Goal: Information Seeking & Learning: Understand process/instructions

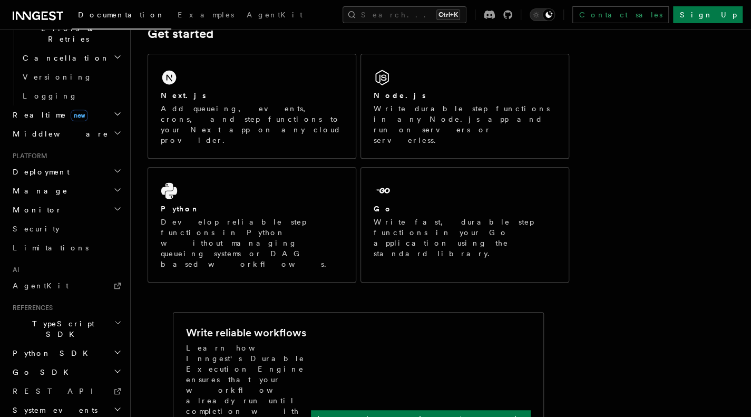
scroll to position [182, 0]
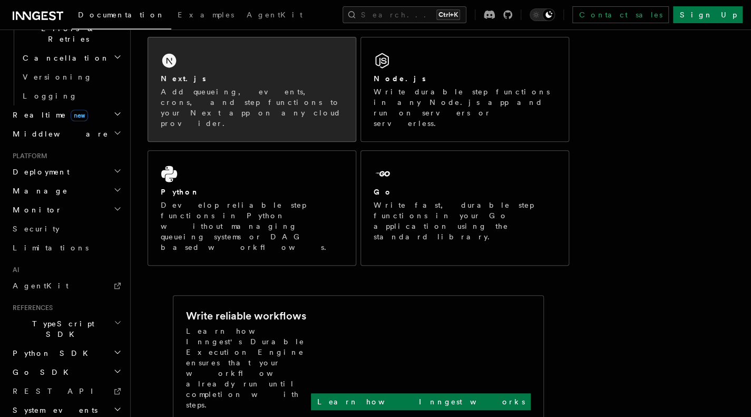
click at [214, 91] on p "Add queueing, events, crons, and step functions to your Next app on any cloud p…" at bounding box center [252, 107] width 182 height 42
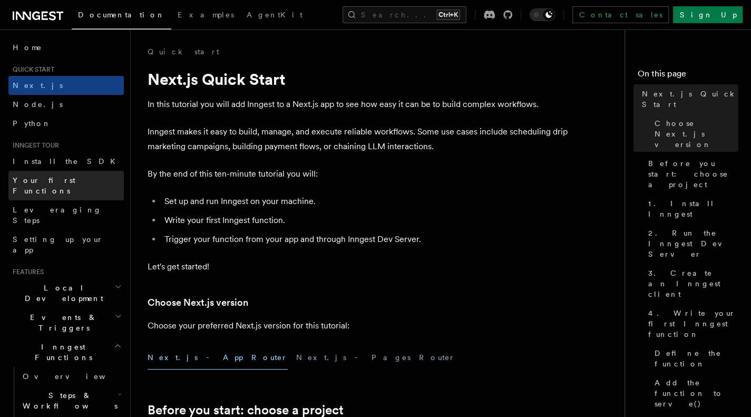
click at [36, 180] on span "Your first Functions" at bounding box center [44, 185] width 63 height 19
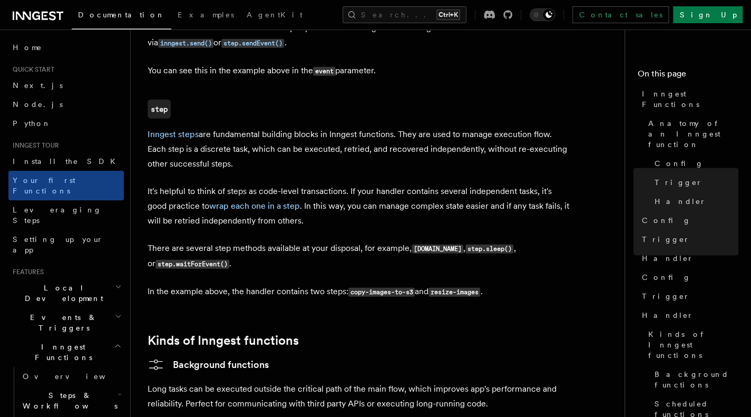
scroll to position [1377, 0]
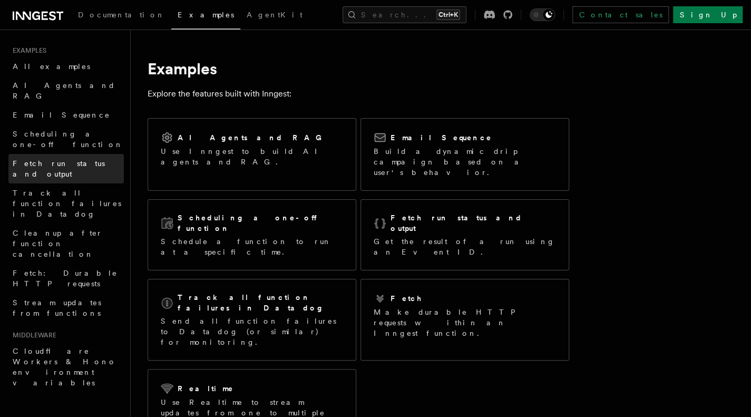
click at [37, 154] on link "Fetch run status and output" at bounding box center [65, 169] width 115 height 30
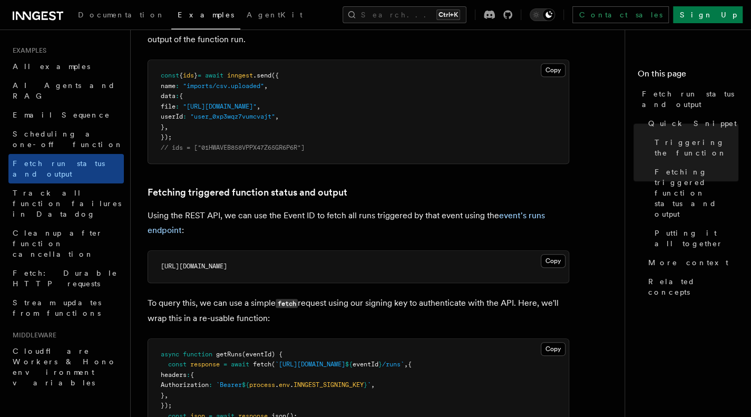
scroll to position [680, 0]
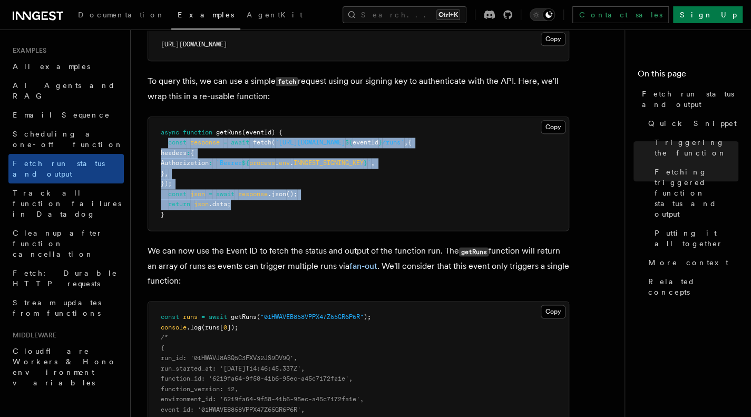
drag, startPoint x: 168, startPoint y: 146, endPoint x: 258, endPoint y: 199, distance: 105.1
click at [258, 199] on pre "async function getRuns (eventId) { const response = await fetch ( `https://api.…" at bounding box center [358, 174] width 420 height 114
copy code "const response = await fetch ( `https://api.inngest.com/v1/events/ ${ eventId }…"
